Goal: Navigation & Orientation: Find specific page/section

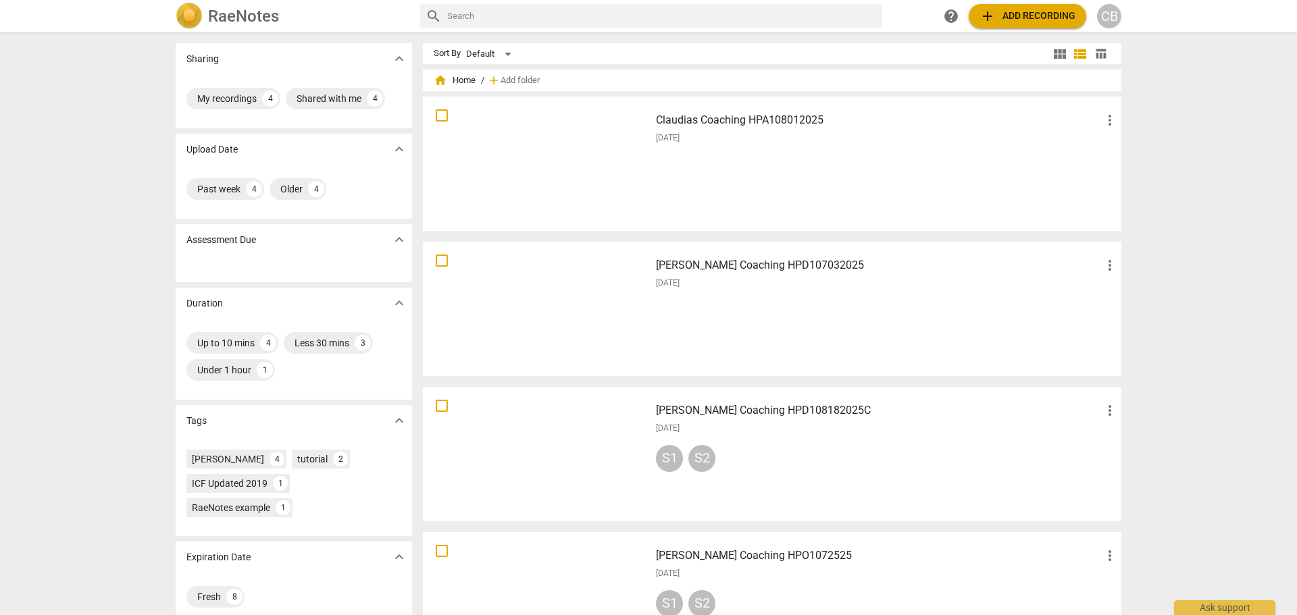
click at [899, 306] on div "[PERSON_NAME] Coaching HPD107032025 more_vert [DATE]" at bounding box center [887, 309] width 484 height 125
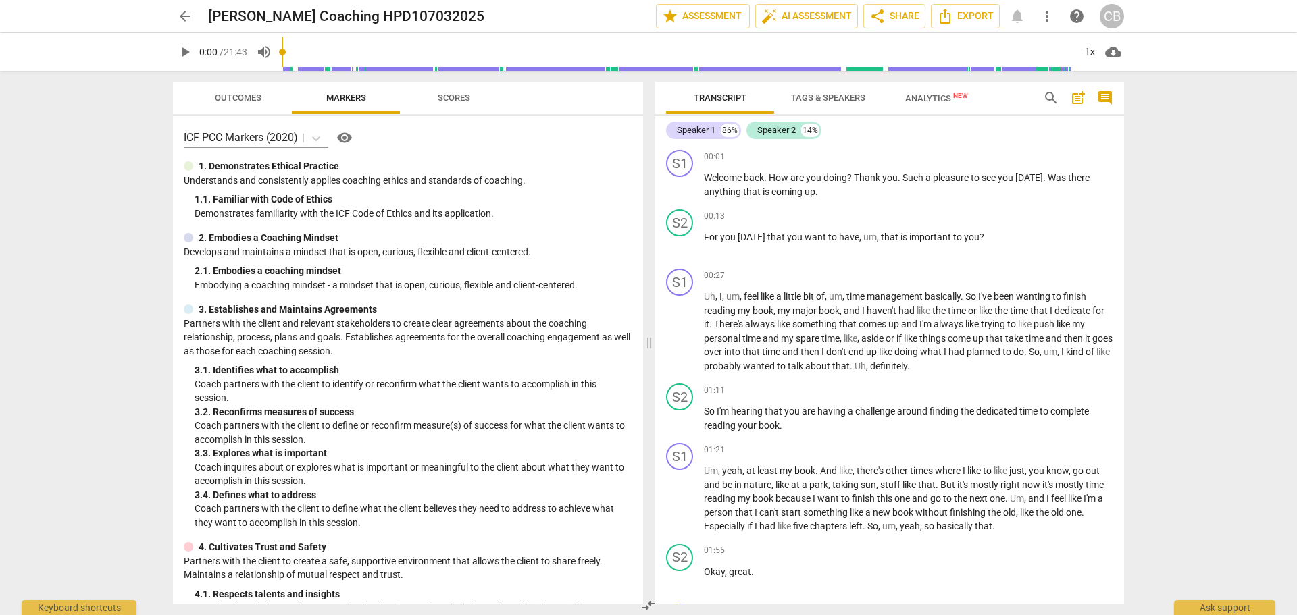
click at [182, 18] on span "arrow_back" at bounding box center [185, 16] width 16 height 16
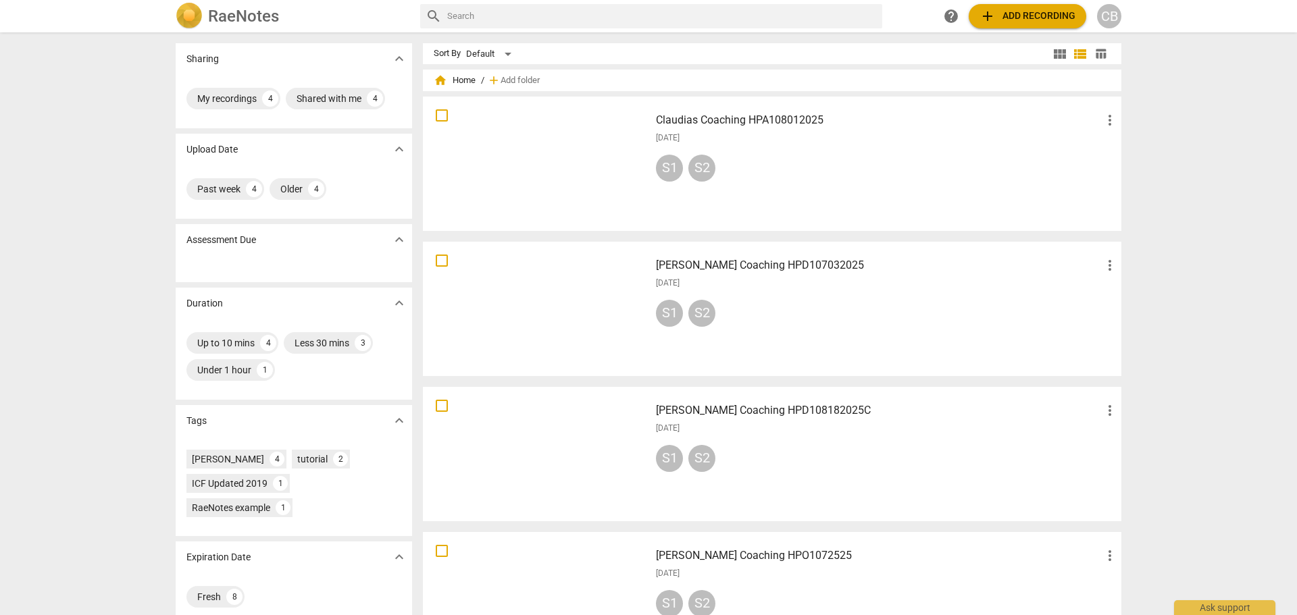
click at [891, 162] on div "S1 S2" at bounding box center [887, 171] width 462 height 32
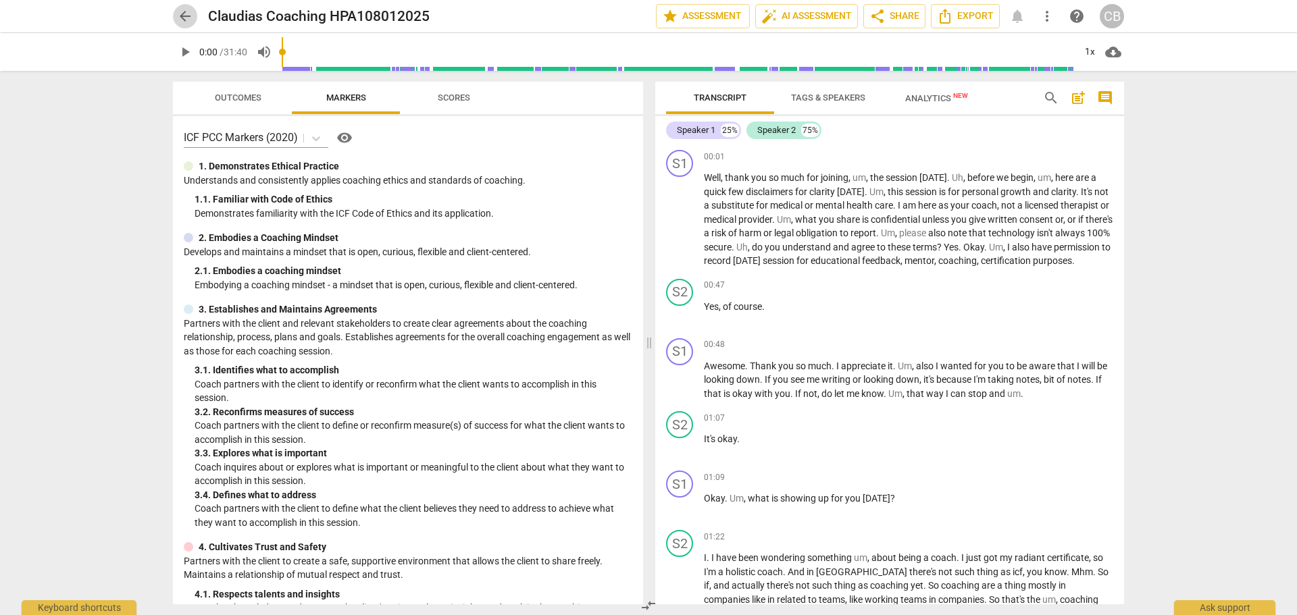
click at [184, 15] on span "arrow_back" at bounding box center [185, 16] width 16 height 16
